Goal: Task Accomplishment & Management: Use online tool/utility

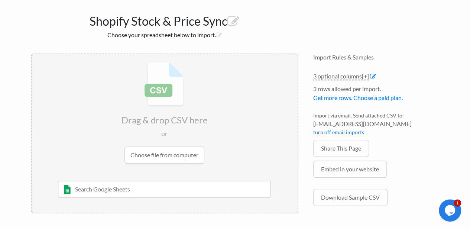
scroll to position [106, 0]
click at [141, 190] on input "text" at bounding box center [164, 188] width 213 height 17
click at [178, 25] on h1 "Shopify Stock & Price Sync" at bounding box center [165, 19] width 268 height 18
click at [161, 150] on input "file" at bounding box center [165, 112] width 266 height 117
click at [164, 156] on input "file" at bounding box center [165, 112] width 266 height 117
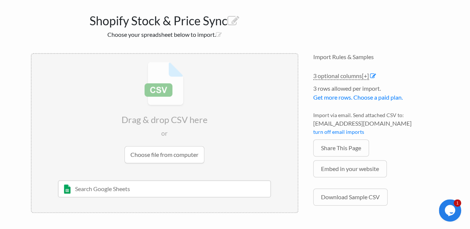
scroll to position [82, 0]
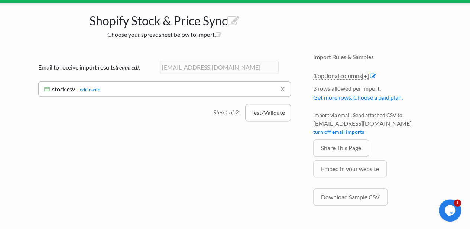
click at [272, 118] on button "Test/Validate" at bounding box center [268, 112] width 46 height 17
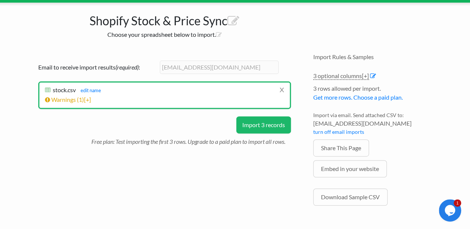
click at [131, 100] on li "Warnings ( 1 ) [+] Row # Warning 4 Click the import button below to do a test i…" at bounding box center [164, 99] width 239 height 9
click at [80, 96] on span "1" at bounding box center [80, 99] width 3 height 7
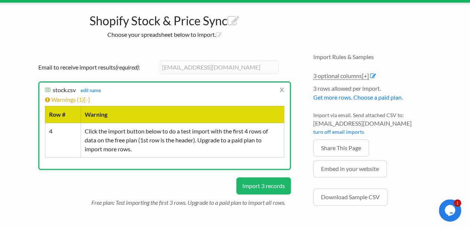
click at [258, 185] on button "Import 3 records" at bounding box center [263, 185] width 55 height 17
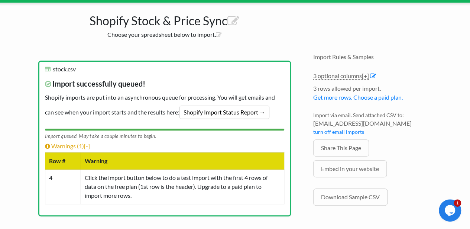
click at [106, 104] on p "Import successfully queued! Shopify imports are put into an asynchronous queue …" at bounding box center [164, 97] width 239 height 50
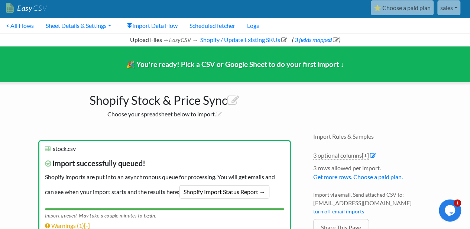
scroll to position [0, 0]
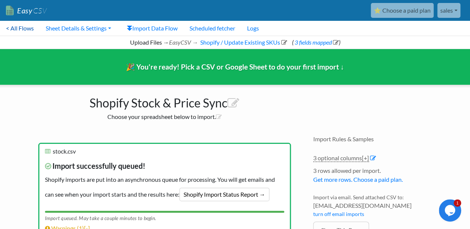
click at [23, 28] on link "< All Flows" at bounding box center [20, 28] width 40 height 15
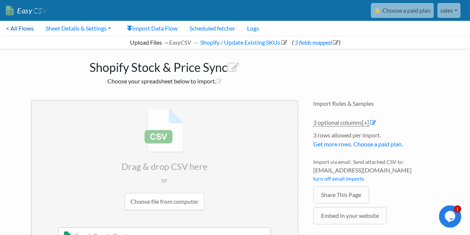
click at [22, 29] on link "< All Flows" at bounding box center [20, 28] width 40 height 15
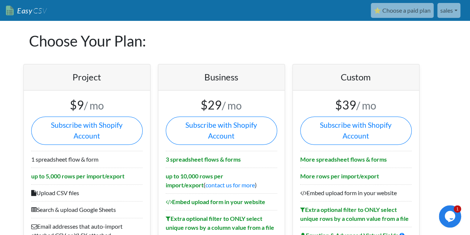
click at [29, 13] on link "Easy CSV" at bounding box center [26, 10] width 41 height 15
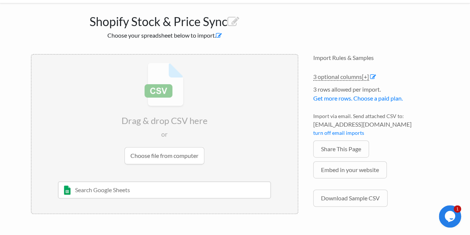
scroll to position [46, 0]
click at [353, 173] on link "Embed in your website" at bounding box center [350, 169] width 74 height 17
click at [236, 17] on icon at bounding box center [233, 22] width 12 height 12
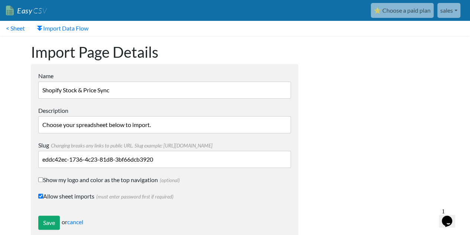
scroll to position [14, 0]
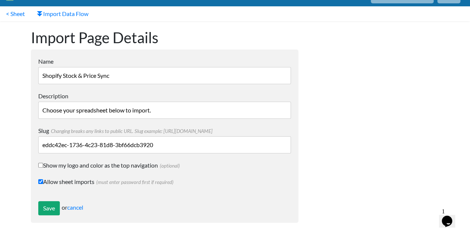
click at [79, 212] on div "Save or cancel" at bounding box center [164, 208] width 253 height 14
click at [80, 205] on link "cancel" at bounding box center [75, 206] width 16 height 7
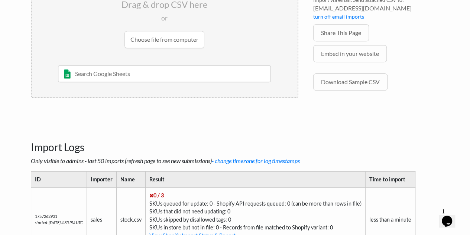
click at [224, 72] on input "text" at bounding box center [164, 73] width 213 height 17
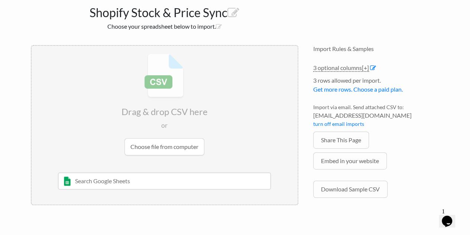
scroll to position [29, 0]
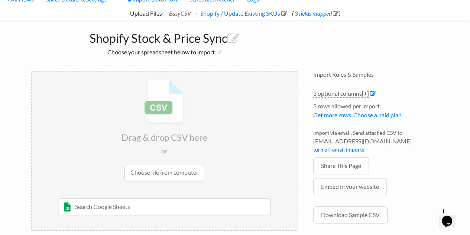
click at [159, 62] on div "Shopify Stock & Price Sync Choose your spreadsheet below to import." at bounding box center [164, 41] width 282 height 43
click at [125, 208] on input "text" at bounding box center [164, 206] width 213 height 17
click at [159, 207] on input "text" at bounding box center [164, 206] width 213 height 17
click at [143, 210] on input "text" at bounding box center [164, 206] width 213 height 17
paste input "https://docs.google.com/spreadsheets/d/12jN8QZMDzv26ctNkgFltLSiXZr2nLKIFae-THAs…"
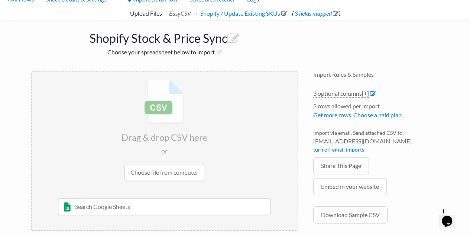
type input "https://docs.google.com/spreadsheets/d/12jN8QZMDzv26ctNkgFltLSiXZr2nLKIFae-THAs…"
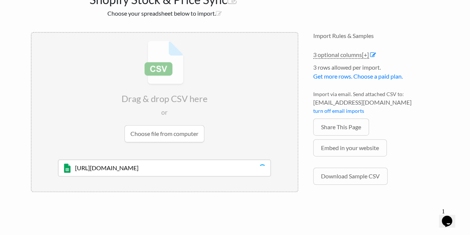
scroll to position [87, 0]
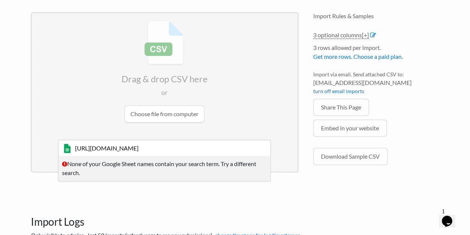
click at [202, 148] on input "https://docs.google.com/spreadsheets/d/12jN8QZMDzv26ctNkgFltLSiXZr2nLKIFae-THAs…" at bounding box center [164, 147] width 213 height 17
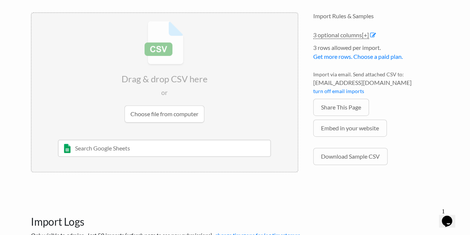
click at [129, 152] on input "text" at bounding box center [164, 147] width 213 height 17
paste input "CSV Shopify Update"
type input "CSV Shopify Update"
click at [111, 164] on div "CSV Shopify Update" at bounding box center [170, 162] width 192 height 9
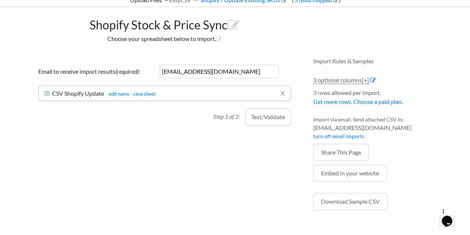
scroll to position [41, 0]
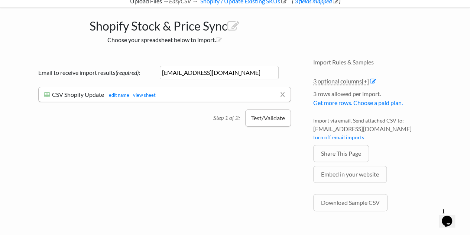
click at [277, 114] on button "Test/Validate" at bounding box center [268, 117] width 46 height 17
click at [267, 140] on div "Drag & drop CSV here or Choose file from computer CSV Shopify Update 9/7/2025 C…" at bounding box center [164, 140] width 282 height 178
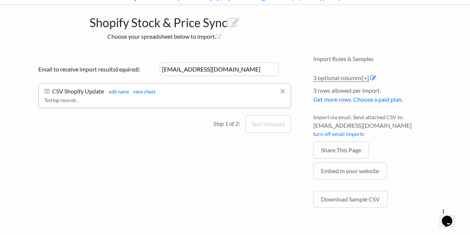
scroll to position [0, 0]
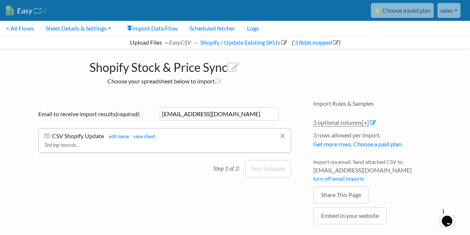
click at [264, 65] on h1 "Shopify Stock & Price Sync" at bounding box center [165, 65] width 268 height 18
click at [283, 135] on link "x" at bounding box center [282, 135] width 5 height 14
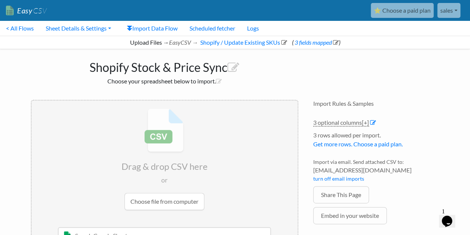
click at [169, 200] on input "file" at bounding box center [165, 158] width 266 height 117
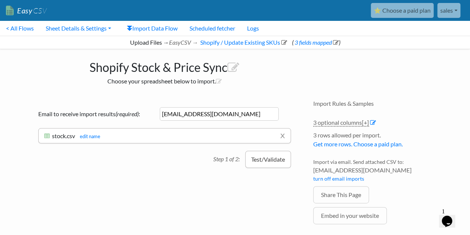
click at [259, 158] on button "Test/Validate" at bounding box center [268, 159] width 46 height 17
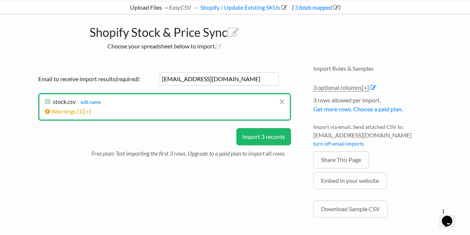
scroll to position [36, 0]
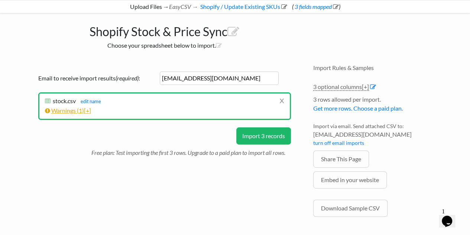
click at [74, 108] on link "Warnings ( 1 ) [+]" at bounding box center [68, 110] width 46 height 7
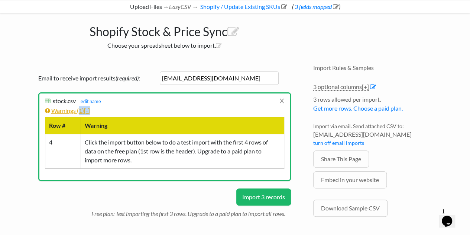
drag, startPoint x: 114, startPoint y: 106, endPoint x: 81, endPoint y: 110, distance: 33.0
click at [81, 110] on li "Warnings ( 1 ) [-] Row # Warning 4 Click the import button below to do a test i…" at bounding box center [164, 137] width 239 height 62
click at [81, 110] on span "1" at bounding box center [80, 110] width 3 height 7
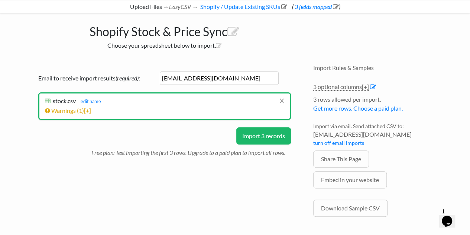
click at [96, 146] on p "Free plan: Test importing the first 3 rows. Upgrade to a paid plan to import al…" at bounding box center [191, 150] width 200 height 13
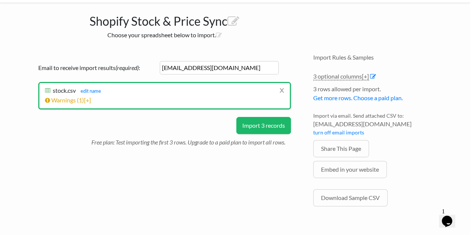
scroll to position [45, 0]
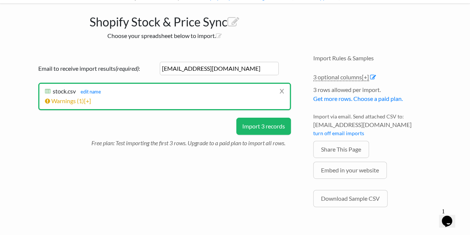
click at [267, 127] on button "Import 3 records" at bounding box center [263, 125] width 55 height 17
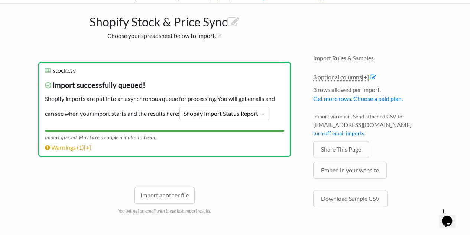
click at [284, 134] on li "x stock.csv stock.csv edit name Import successfully queued! Shopify imports are…" at bounding box center [164, 109] width 253 height 95
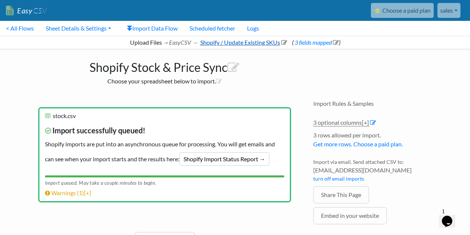
click at [227, 44] on link "Shopify / Update Existing SKUs" at bounding box center [243, 42] width 88 height 7
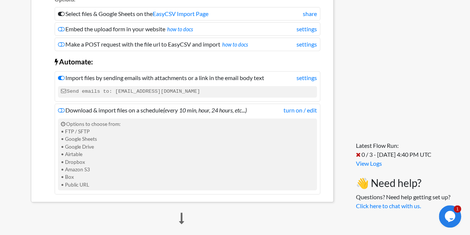
scroll to position [127, 0]
drag, startPoint x: 198, startPoint y: 87, endPoint x: 113, endPoint y: 94, distance: 85.1
click at [113, 94] on code "Send emails to: [EMAIL_ADDRESS][DOMAIN_NAME]" at bounding box center [187, 90] width 259 height 11
copy code "[EMAIL_ADDRESS][DOMAIN_NAME]"
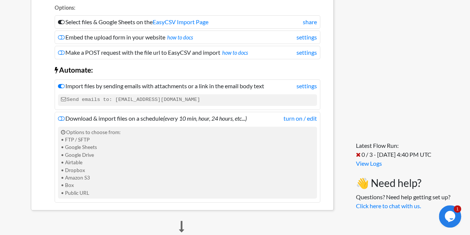
scroll to position [0, 0]
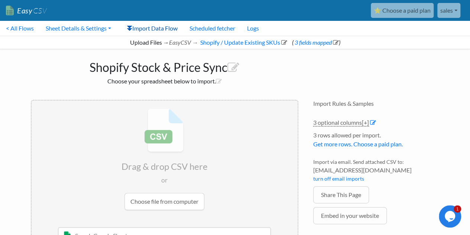
click at [164, 30] on link "Import Data Flow" at bounding box center [152, 28] width 63 height 15
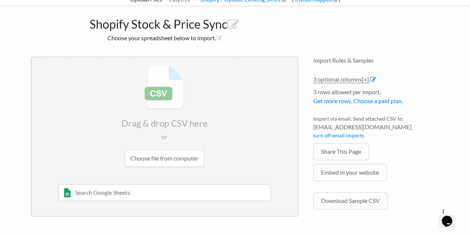
scroll to position [42, 0]
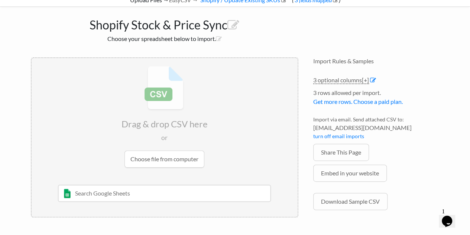
click at [212, 45] on div "Shopify Stock & Price Sync Choose your spreadsheet below to import." at bounding box center [164, 28] width 282 height 43
click at [154, 188] on input "text" at bounding box center [164, 192] width 213 height 17
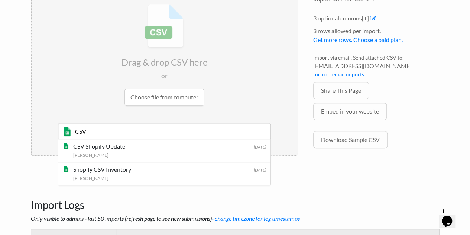
scroll to position [106, 0]
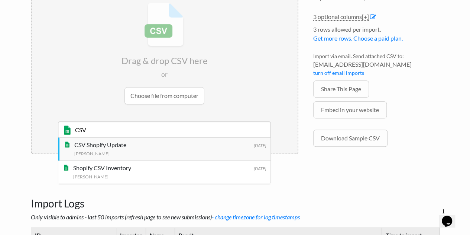
type input "CSV"
click at [125, 148] on div "CSV Shopify Update" at bounding box center [170, 144] width 192 height 9
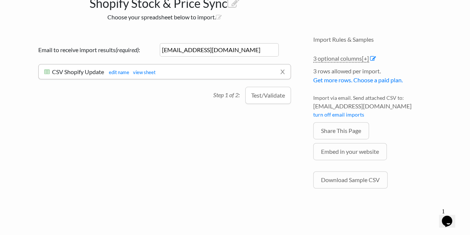
scroll to position [56, 0]
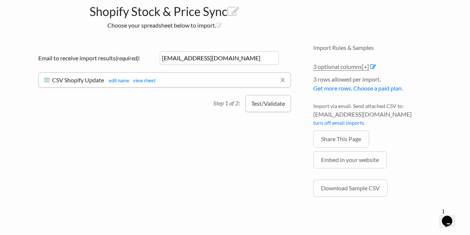
click at [264, 100] on button "Test/Validate" at bounding box center [268, 103] width 46 height 17
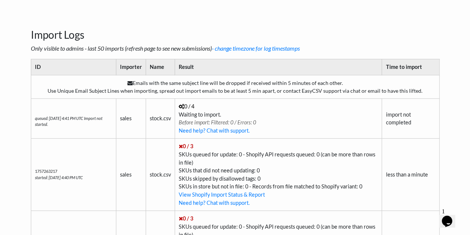
scroll to position [274, 0]
click at [259, 114] on td "0 / 4 Waiting to import. Before import: Filtered: 0 / Errors: 0 Need help? Chat…" at bounding box center [278, 118] width 207 height 40
click at [295, 107] on td "0 / 4 Waiting to import. Before import: Filtered: 0 / Errors: 0 Need help? Chat…" at bounding box center [278, 118] width 207 height 40
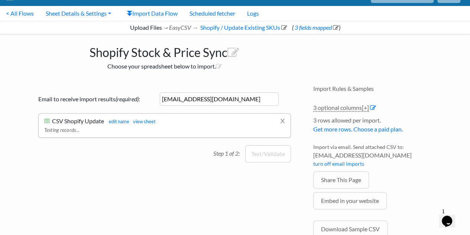
scroll to position [0, 0]
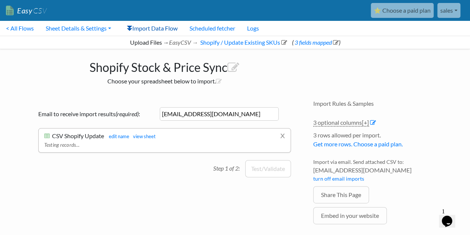
click at [160, 25] on link "Import Data Flow" at bounding box center [152, 28] width 63 height 15
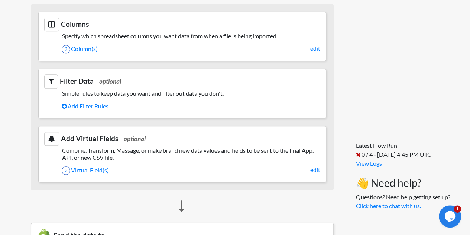
scroll to position [359, 0]
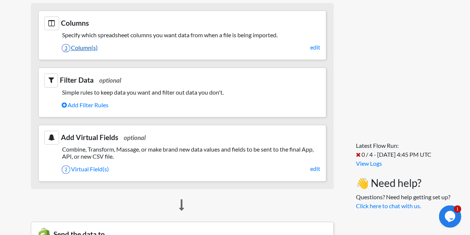
click at [83, 44] on link "3 Column(s)" at bounding box center [191, 47] width 259 height 13
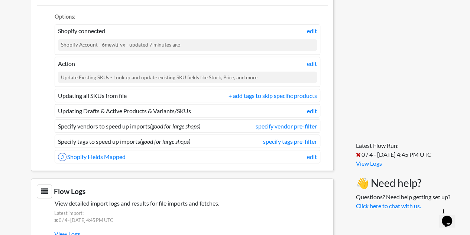
scroll to position [648, 0]
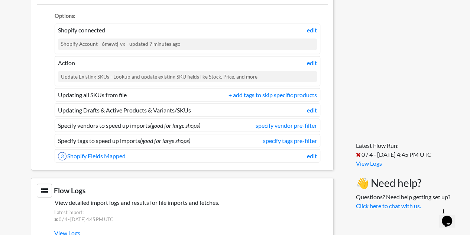
click at [45, 116] on ul "Options: Shopify connected edit Shopify Account - 6mewtj-vx - updated 7 minutes…" at bounding box center [182, 83] width 291 height 158
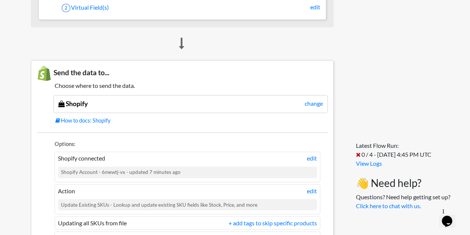
scroll to position [519, 0]
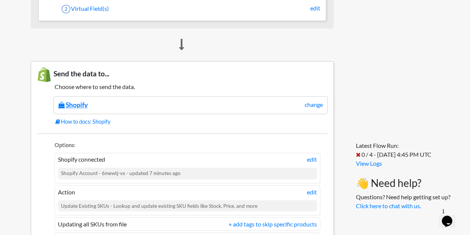
drag, startPoint x: 92, startPoint y: 101, endPoint x: 80, endPoint y: 100, distance: 12.4
click at [80, 100] on div "Shopify change" at bounding box center [191, 105] width 274 height 18
click at [80, 101] on link "Shopify" at bounding box center [72, 105] width 29 height 8
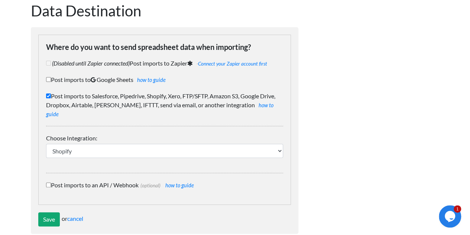
scroll to position [59, 0]
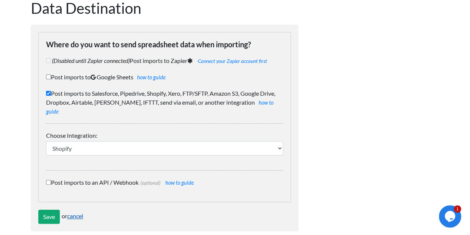
click at [78, 212] on link "cancel" at bounding box center [75, 215] width 16 height 7
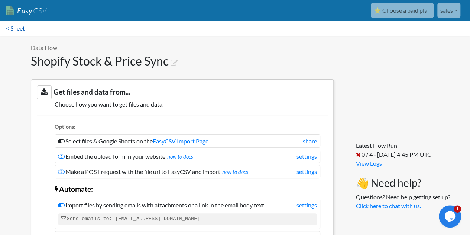
click at [13, 28] on link "< Sheet" at bounding box center [15, 28] width 31 height 15
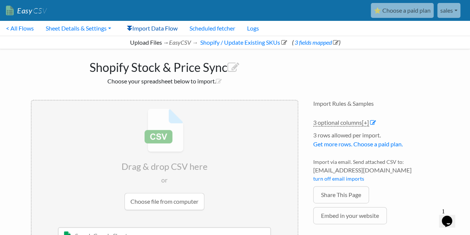
click at [162, 30] on link "Import Data Flow" at bounding box center [152, 28] width 63 height 15
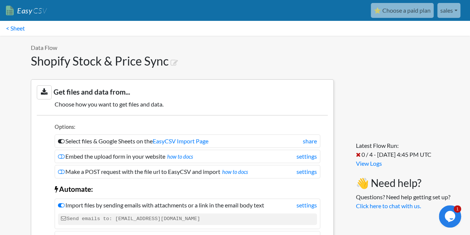
click at [43, 91] on icon at bounding box center [44, 92] width 15 height 14
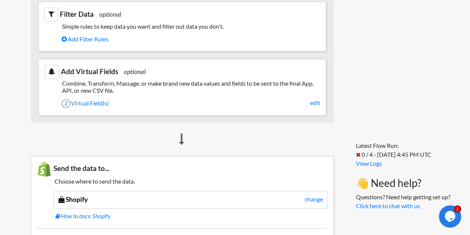
scroll to position [427, 0]
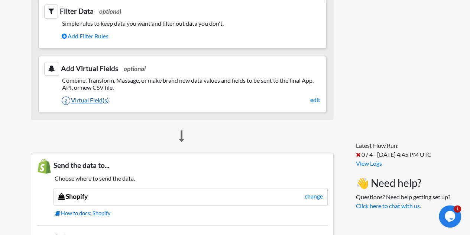
click at [87, 96] on link "2 Virtual Field(s)" at bounding box center [191, 100] width 259 height 13
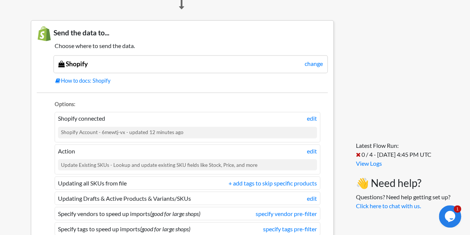
scroll to position [562, 0]
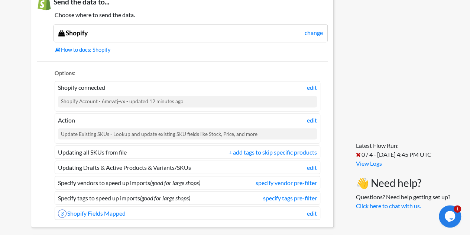
scroll to position [591, 0]
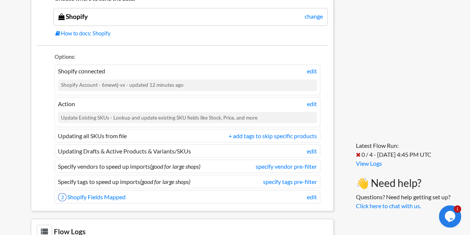
scroll to position [609, 0]
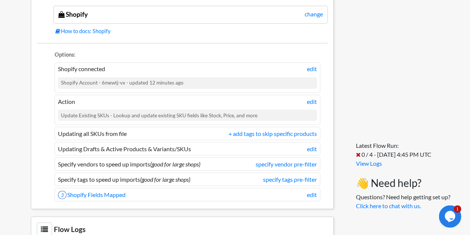
click at [164, 116] on div "Update Existing SKUs - Lookup and update existing SKU fields like Stock, Price,…" at bounding box center [187, 114] width 259 height 11
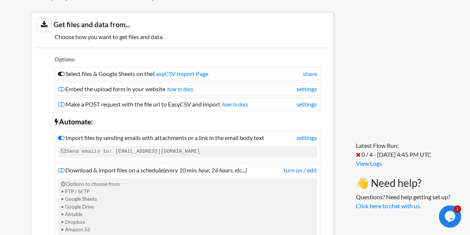
scroll to position [0, 0]
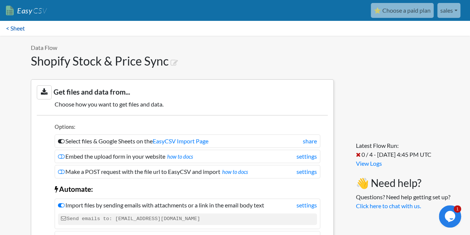
click at [16, 28] on link "< Sheet" at bounding box center [15, 28] width 31 height 15
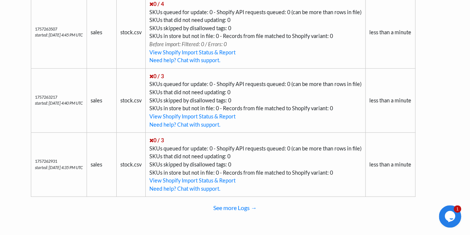
scroll to position [376, 0]
click at [276, 127] on td "0 / 3 SKUs queued for update: 0 - Shopify API requests queued: 0 (can be more t…" at bounding box center [255, 100] width 220 height 64
click at [202, 179] on link "View Shopify Import Status & Report" at bounding box center [192, 180] width 86 height 6
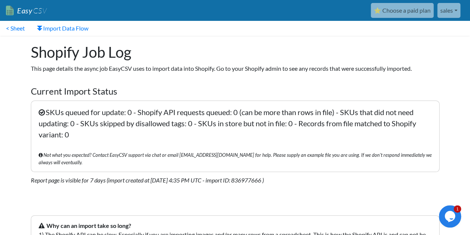
click at [404, 13] on link "⭐ Choose a paid plan" at bounding box center [402, 10] width 63 height 15
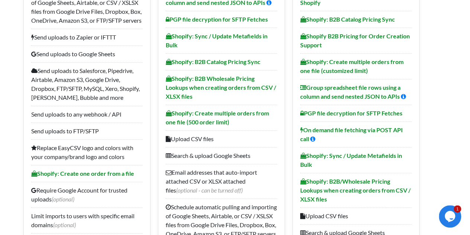
scroll to position [269, 0]
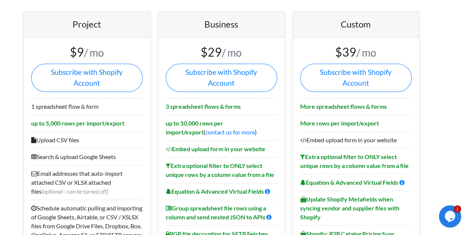
scroll to position [0, 0]
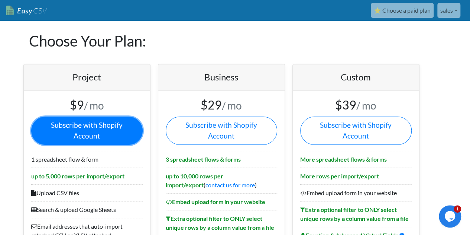
click at [83, 122] on link "Subscribe with Shopify Account" at bounding box center [86, 130] width 111 height 28
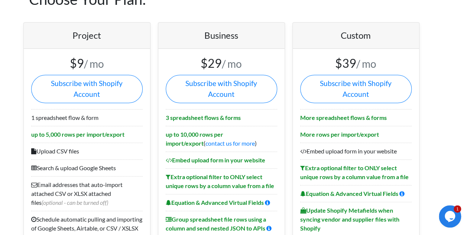
scroll to position [39, 0]
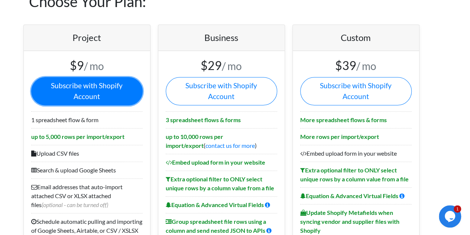
click at [100, 86] on link "Subscribe with Shopify Account" at bounding box center [86, 91] width 111 height 28
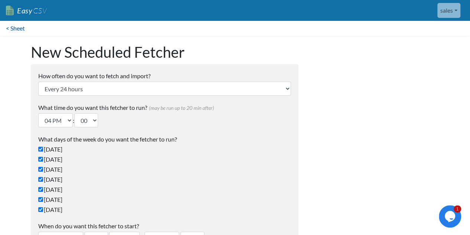
click at [12, 29] on link "< Sheet" at bounding box center [15, 28] width 31 height 15
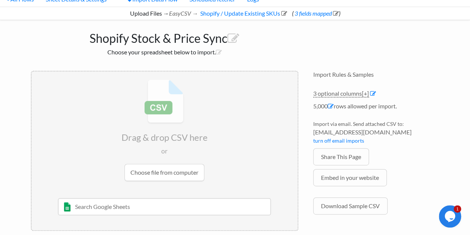
scroll to position [28, 0]
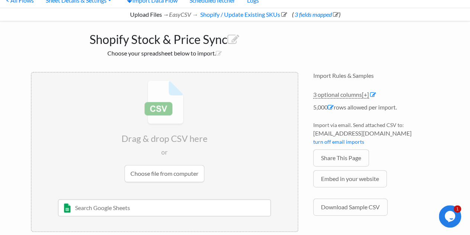
click at [228, 102] on input "file" at bounding box center [165, 130] width 266 height 117
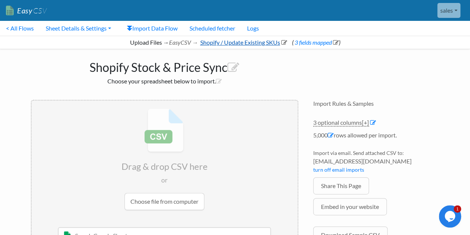
click at [259, 43] on link "Shopify / Update Existing SKUs" at bounding box center [243, 42] width 88 height 7
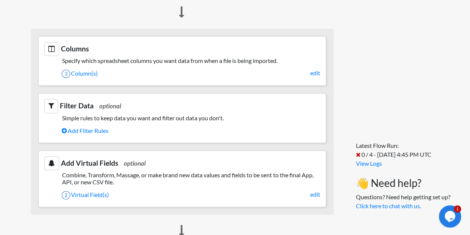
scroll to position [335, 0]
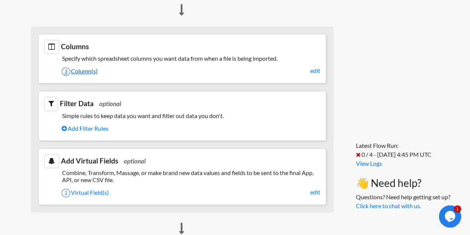
click at [85, 65] on link "3 Column(s)" at bounding box center [191, 71] width 259 height 13
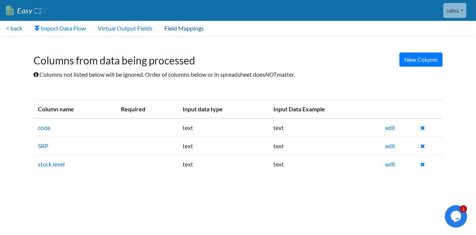
click at [189, 24] on link "Field Mappings" at bounding box center [183, 28] width 51 height 15
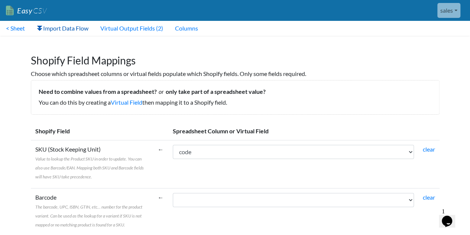
click at [65, 29] on link "Import Data Flow" at bounding box center [63, 28] width 64 height 15
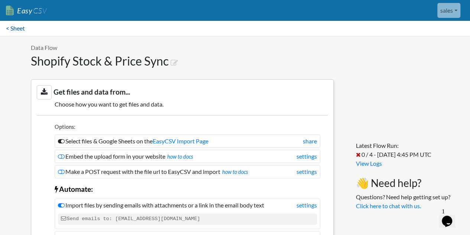
click at [16, 29] on link "< Sheet" at bounding box center [15, 28] width 31 height 15
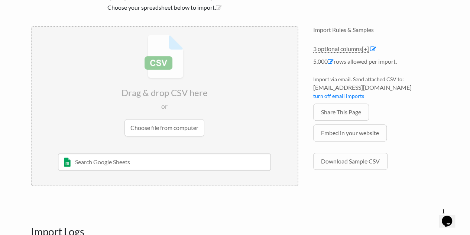
scroll to position [74, 0]
click at [139, 164] on input "text" at bounding box center [164, 160] width 213 height 17
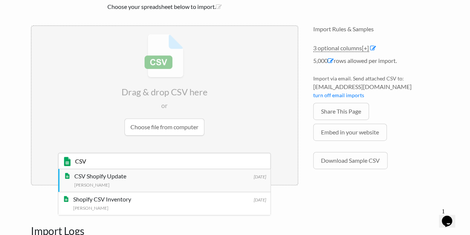
type input "CSV"
click at [136, 177] on div "CSV Shopify Update" at bounding box center [170, 175] width 192 height 9
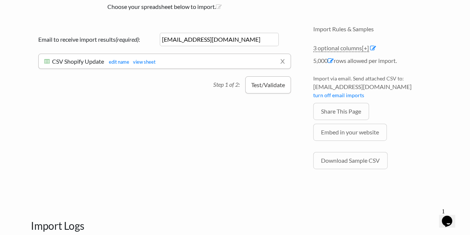
click at [262, 81] on button "Test/Validate" at bounding box center [268, 84] width 46 height 17
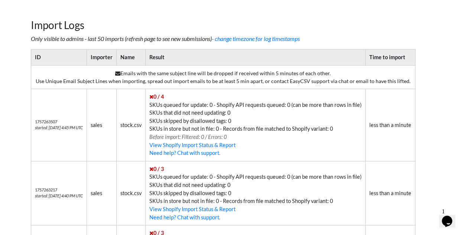
scroll to position [275, 0]
click at [25, 122] on div "Import Logs Only visible to admins - last 50 imports (refresh page to see new s…" at bounding box center [235, 159] width 424 height 332
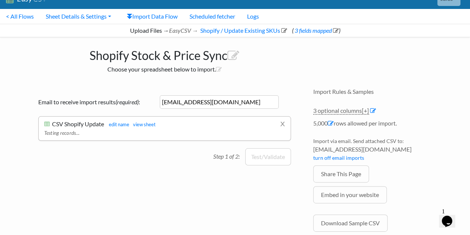
scroll to position [0, 0]
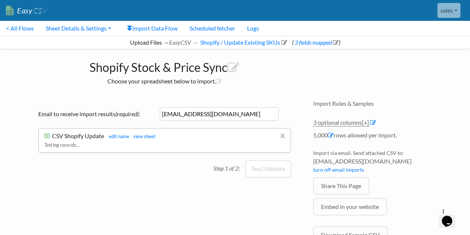
click at [446, 5] on link "sales" at bounding box center [448, 10] width 23 height 15
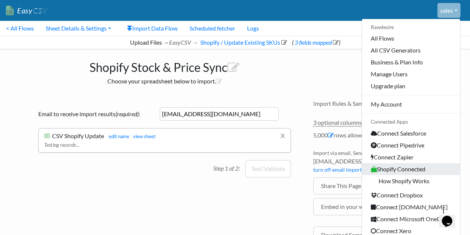
click at [409, 166] on link "Shopify Connected" at bounding box center [411, 169] width 98 height 12
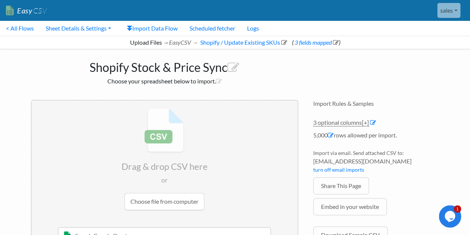
click at [234, 156] on input "file" at bounding box center [165, 158] width 266 height 117
click at [161, 193] on input "file" at bounding box center [165, 158] width 266 height 117
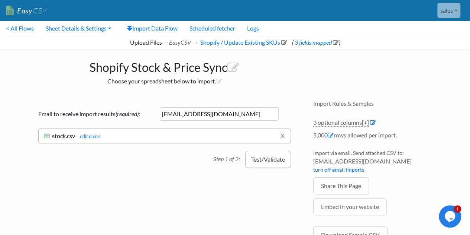
click at [271, 159] on button "Test/Validate" at bounding box center [268, 159] width 46 height 17
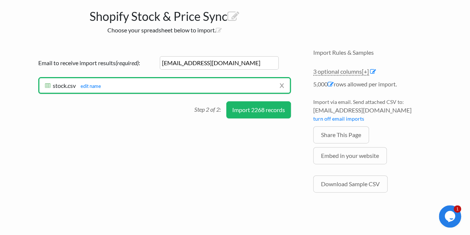
scroll to position [51, 0]
click at [247, 111] on button "Import 2268 records" at bounding box center [258, 109] width 65 height 17
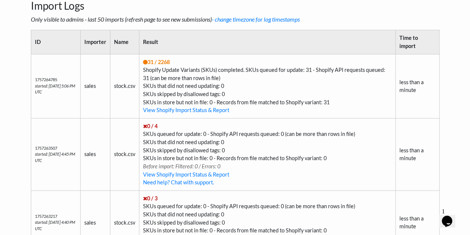
scroll to position [300, 0]
click at [255, 80] on td "31 / 2268 Shopify Update Variants (SKUs) completed. SKUs queued for update: 31 …" at bounding box center [267, 86] width 256 height 64
click at [274, 73] on td "31 / 2268 Shopify Update Variants (SKUs) completed. SKUs queued for update: 31 …" at bounding box center [267, 86] width 256 height 64
click at [207, 106] on link "View Shopify Import Status & Report" at bounding box center [186, 109] width 86 height 6
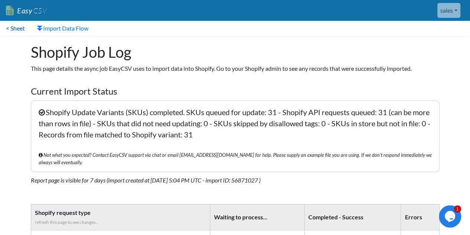
click at [17, 30] on link "< Sheet" at bounding box center [15, 28] width 31 height 15
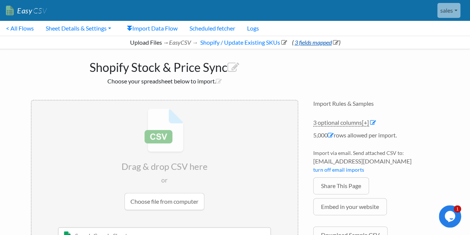
click at [322, 43] on link "3 fields mapped" at bounding box center [315, 42] width 45 height 7
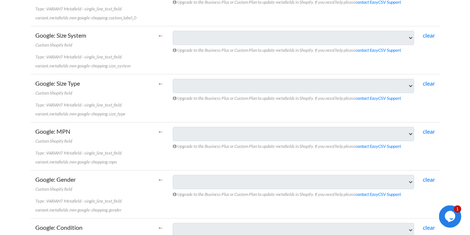
scroll to position [1131, 0]
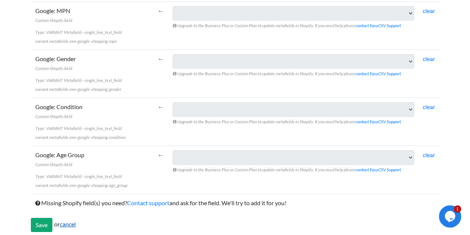
click at [68, 222] on link "cancel" at bounding box center [68, 223] width 16 height 7
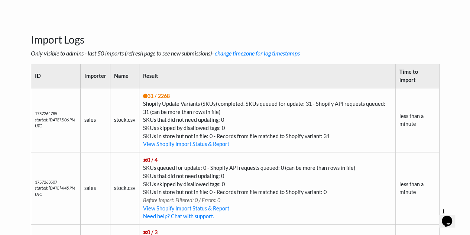
scroll to position [272, 0]
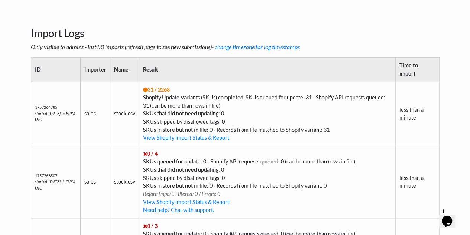
click at [252, 103] on td "31 / 2268 Shopify Update Variants (SKUs) completed. SKUs queued for update: 31 …" at bounding box center [267, 113] width 256 height 64
click at [279, 101] on td "31 / 2268 Shopify Update Variants (SKUs) completed. SKUs queued for update: 31 …" at bounding box center [267, 113] width 256 height 64
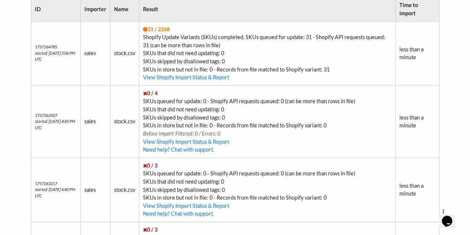
scroll to position [336, 0]
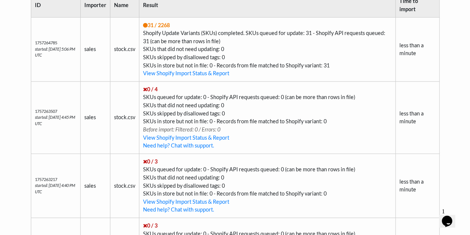
click at [320, 100] on td "0 / 4 SKUs queued for update: 0 - Shopify API requests queued: 0 (can be more t…" at bounding box center [267, 117] width 256 height 72
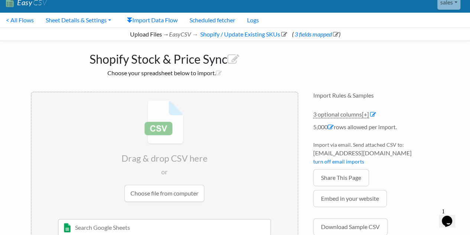
scroll to position [0, 0]
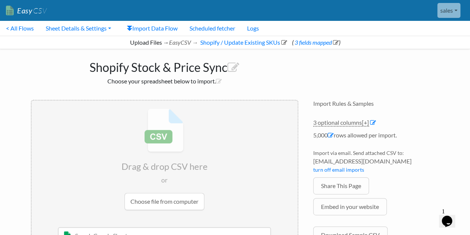
click at [445, 4] on link "sales" at bounding box center [448, 10] width 23 height 15
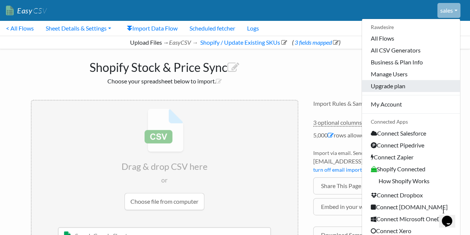
click at [394, 85] on link "Upgrade plan" at bounding box center [411, 86] width 98 height 12
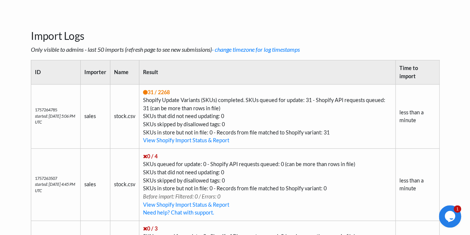
scroll to position [282, 0]
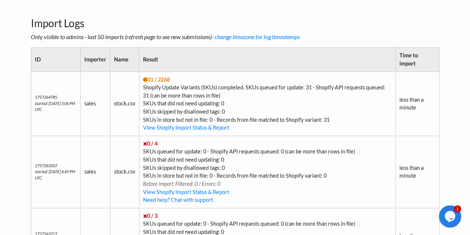
click at [253, 21] on h3 "Import Logs" at bounding box center [235, 14] width 409 height 31
click at [236, 91] on td "31 / 2268 Shopify Update Variants (SKUs) completed. SKUs queued for update: 31 …" at bounding box center [267, 103] width 256 height 64
click at [187, 124] on link "View Shopify Import Status & Report" at bounding box center [186, 127] width 86 height 6
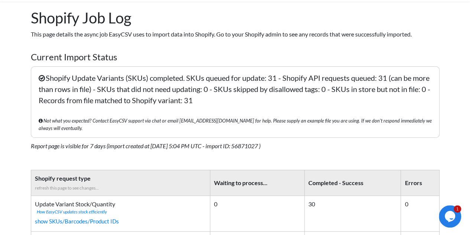
scroll to position [35, 0]
click at [43, 77] on icon at bounding box center [42, 77] width 6 height 7
click at [97, 93] on p "Shopify Update Variants (SKUs) completed. SKUs queued for update: 31 - Shopify …" at bounding box center [235, 101] width 409 height 71
click at [248, 98] on p "Shopify Update Variants (SKUs) completed. SKUs queued for update: 31 - Shopify …" at bounding box center [235, 101] width 409 height 71
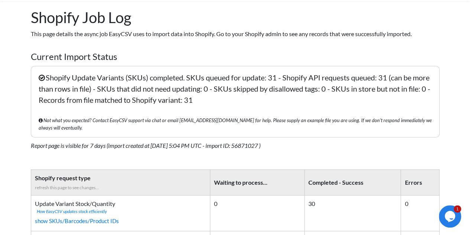
click at [382, 103] on p "Shopify Update Variants (SKUs) completed. SKUs queued for update: 31 - Shopify …" at bounding box center [235, 101] width 409 height 71
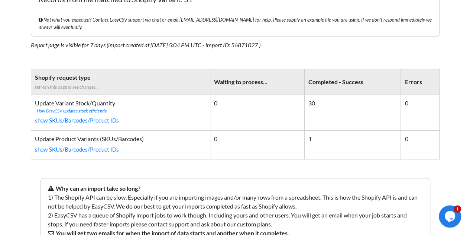
scroll to position [135, 0]
click at [78, 114] on link "show SKUs/Barcodes/Product IDs" at bounding box center [121, 120] width 172 height 12
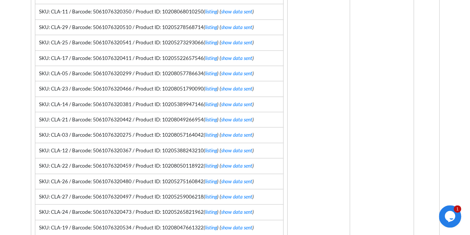
scroll to position [303, 0]
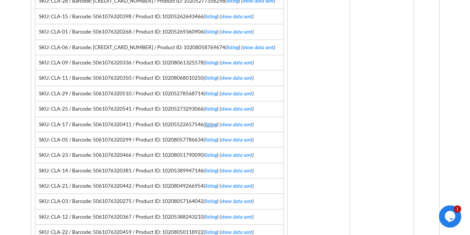
click at [211, 121] on link "listing" at bounding box center [211, 124] width 12 height 6
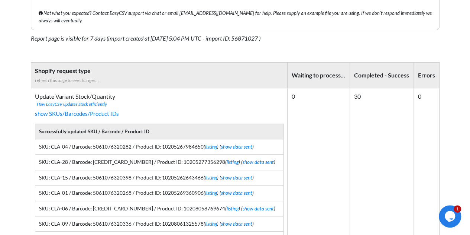
scroll to position [135, 0]
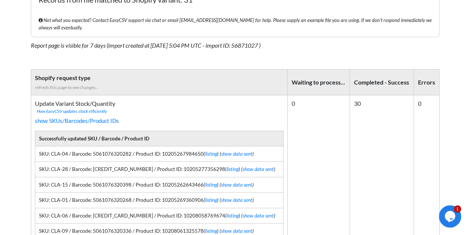
click at [136, 108] on span "How EasyCSV updates stock efficiently" at bounding box center [160, 111] width 247 height 7
drag, startPoint x: 136, startPoint y: 105, endPoint x: 98, endPoint y: 112, distance: 37.8
click at [98, 114] on link "show SKUs/Barcodes/Product IDs" at bounding box center [159, 120] width 249 height 12
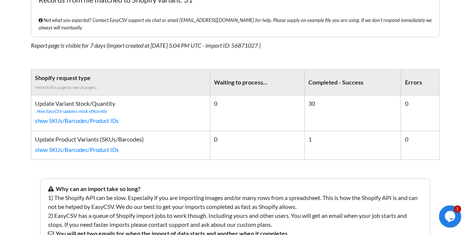
click at [176, 150] on td "Update Product Variants (SKUs/Barcodes) show SKUs/Barcodes/Product IDs Successf…" at bounding box center [121, 144] width 180 height 29
click at [106, 143] on link "show SKUs/Barcodes/Product IDs" at bounding box center [121, 149] width 172 height 12
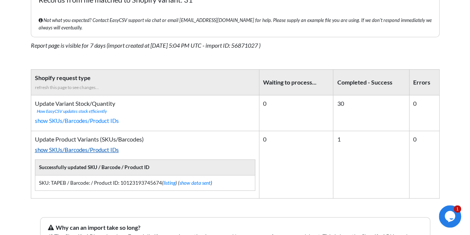
click at [77, 145] on link "show SKUs/Barcodes/Product IDs" at bounding box center [145, 149] width 221 height 12
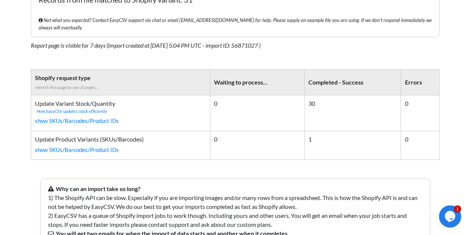
click at [291, 140] on td "0" at bounding box center [257, 144] width 94 height 29
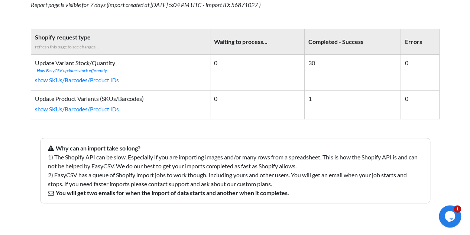
click at [140, 201] on div "Why can an import take so long? 1) The Shopify API can be slow. Especially if y…" at bounding box center [235, 171] width 405 height 90
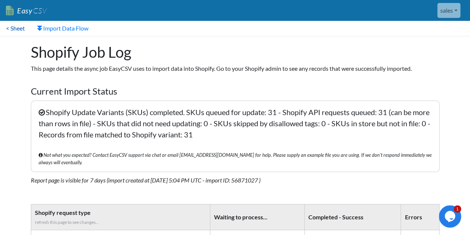
click at [18, 28] on link "< Sheet" at bounding box center [15, 28] width 31 height 15
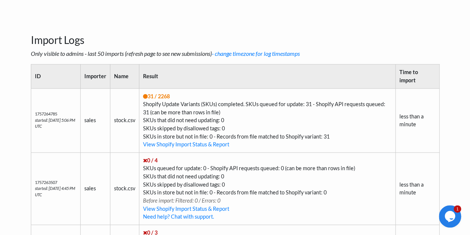
scroll to position [265, 0]
click at [268, 106] on td "31 / 2268 Shopify Update Variants (SKUs) completed. SKUs queued for update: 31 …" at bounding box center [267, 120] width 256 height 64
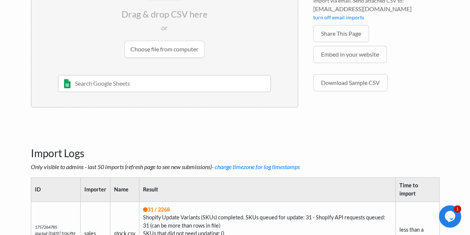
scroll to position [149, 0]
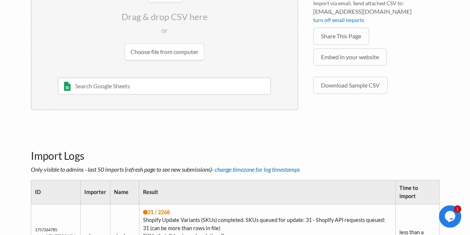
click at [159, 78] on input "text" at bounding box center [164, 85] width 213 height 17
type input "stock"
click at [108, 107] on div "Andrew Pearson" at bounding box center [170, 109] width 192 height 8
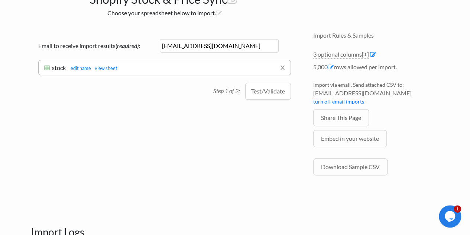
scroll to position [63, 0]
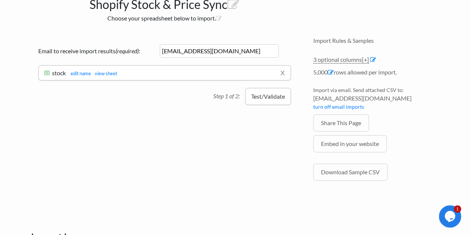
click at [269, 98] on button "Test/Validate" at bounding box center [268, 96] width 46 height 17
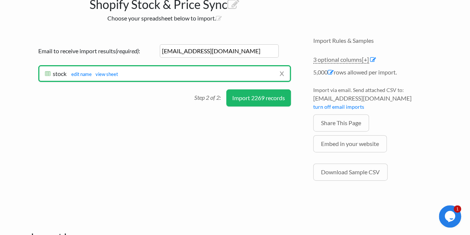
click at [269, 98] on button "Import 2269 records" at bounding box center [258, 97] width 65 height 17
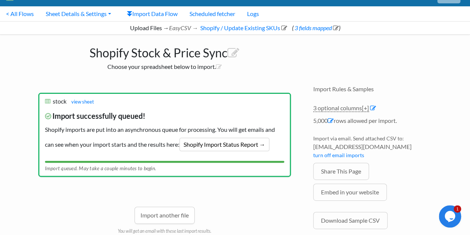
scroll to position [11, 0]
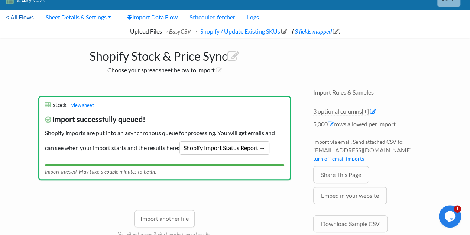
click at [21, 13] on link "< All Flows" at bounding box center [20, 17] width 40 height 15
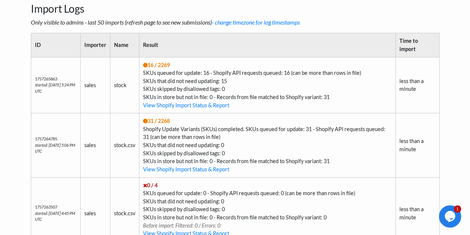
scroll to position [302, 0]
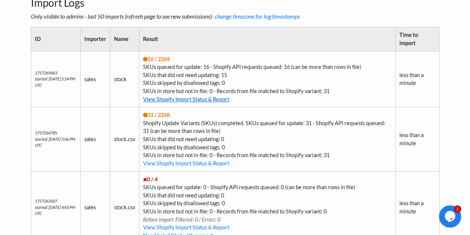
click at [191, 96] on link "View Shopify Import Status & Report" at bounding box center [186, 99] width 86 height 6
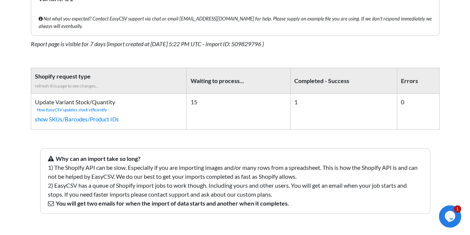
scroll to position [136, 0]
click at [83, 113] on link "show SKUs/Barcodes/Product IDs" at bounding box center [109, 119] width 148 height 12
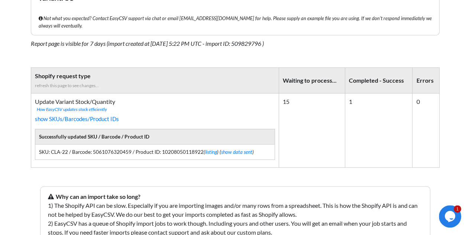
click at [135, 167] on div "Why can an import take so long? 1) The Shopify API can be slow. Especially if y…" at bounding box center [235, 219] width 420 height 105
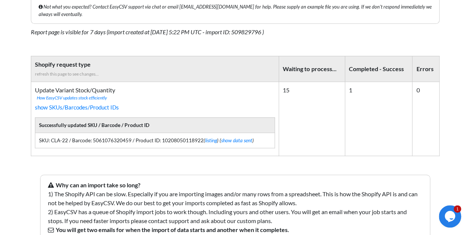
scroll to position [148, 0]
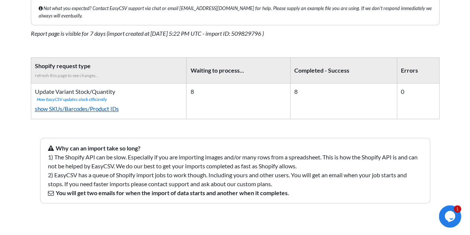
click at [74, 104] on link "show SKUs/Barcodes/Product IDs" at bounding box center [109, 109] width 148 height 12
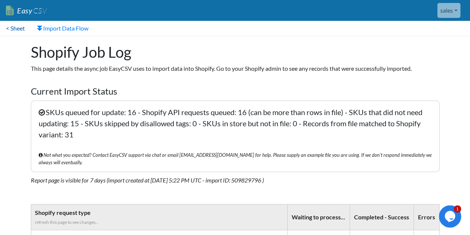
click at [13, 34] on link "< Sheet" at bounding box center [15, 28] width 31 height 15
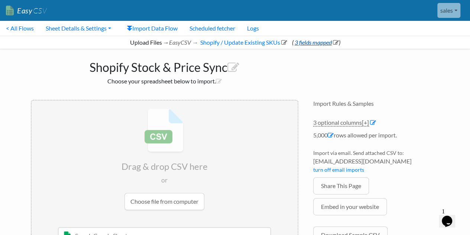
click at [317, 44] on link "3 fields mapped" at bounding box center [315, 42] width 45 height 7
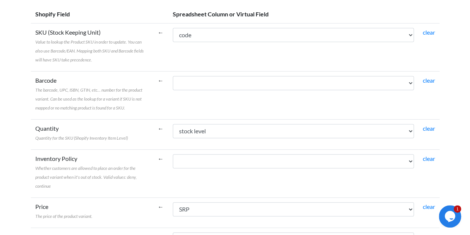
scroll to position [116, 0]
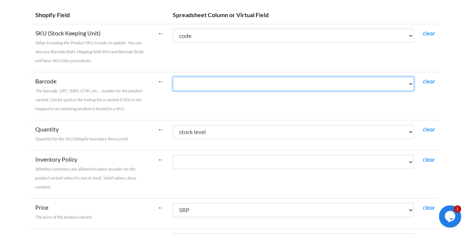
click at [189, 82] on select "code SRP stock level vf_price_with_markup vf_inventory_policy" at bounding box center [293, 84] width 241 height 14
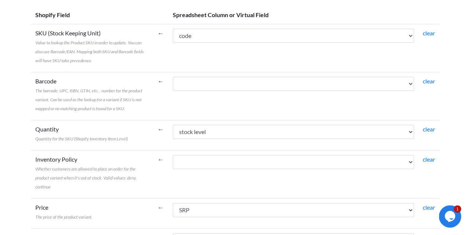
click at [160, 63] on td "←" at bounding box center [160, 48] width 15 height 48
click at [181, 91] on td "code SRP stock level vf_price_with_markup vf_inventory_policy" at bounding box center [293, 96] width 250 height 48
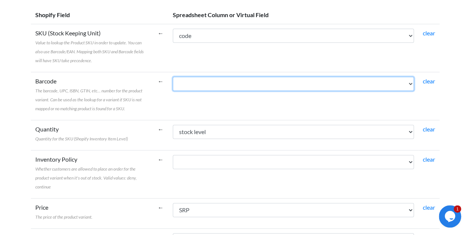
click at [191, 87] on select "code SRP stock level vf_price_with_markup vf_inventory_policy" at bounding box center [293, 84] width 241 height 14
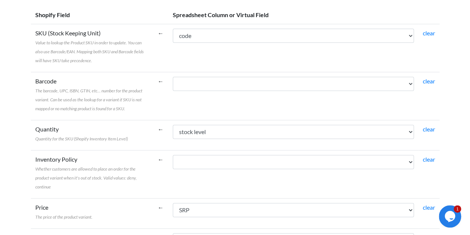
click at [109, 57] on label "SKU (Stock Keeping Unit) Value to lookup the Product SKU in order to update. Yo…" at bounding box center [92, 47] width 114 height 36
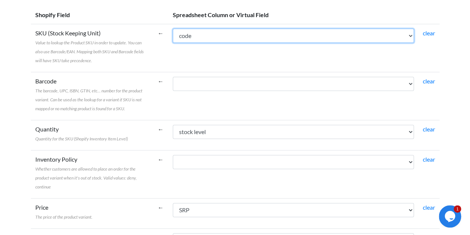
click at [173, 43] on select "code SRP stock level vf_price_with_markup vf_inventory_policy" at bounding box center [293, 36] width 241 height 14
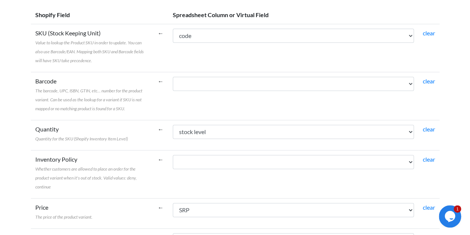
click at [109, 57] on label "SKU (Stock Keeping Unit) Value to lookup the Product SKU in order to update. Yo…" at bounding box center [92, 47] width 114 height 36
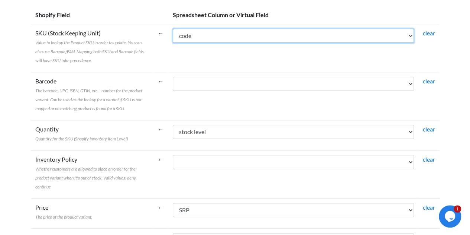
click at [173, 43] on select "code SRP stock level vf_price_with_markup vf_inventory_policy" at bounding box center [293, 36] width 241 height 14
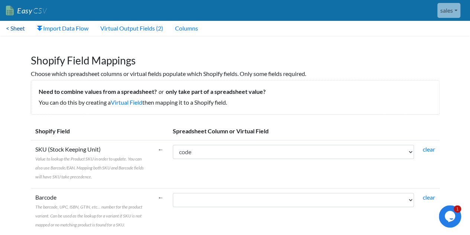
click at [18, 26] on link "< Sheet" at bounding box center [15, 28] width 31 height 15
